Goal: Navigation & Orientation: Find specific page/section

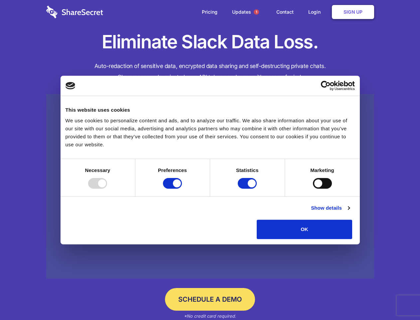
click at [107, 188] on div at bounding box center [97, 183] width 19 height 11
click at [182, 188] on input "Preferences" at bounding box center [172, 183] width 19 height 11
checkbox input "false"
click at [248, 188] on input "Statistics" at bounding box center [247, 183] width 19 height 11
checkbox input "false"
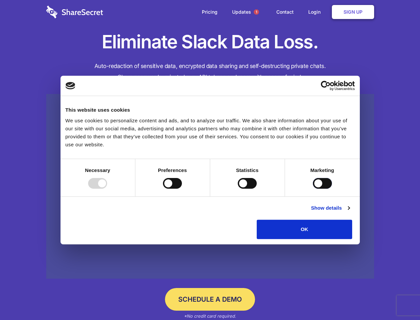
click at [313, 188] on input "Marketing" at bounding box center [322, 183] width 19 height 11
checkbox input "true"
click at [350, 212] on link "Show details" at bounding box center [330, 208] width 39 height 8
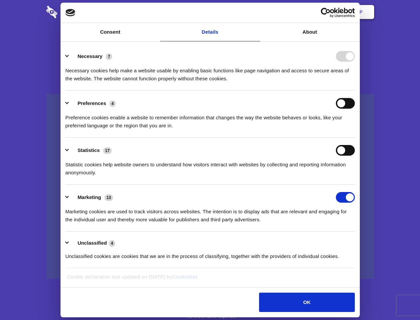
click at [355, 83] on div "Necessary cookies help make a website usable by enabling basic functions like p…" at bounding box center [211, 72] width 290 height 21
click at [256, 12] on span "1" at bounding box center [256, 11] width 5 height 5
